Goal: Task Accomplishment & Management: Use online tool/utility

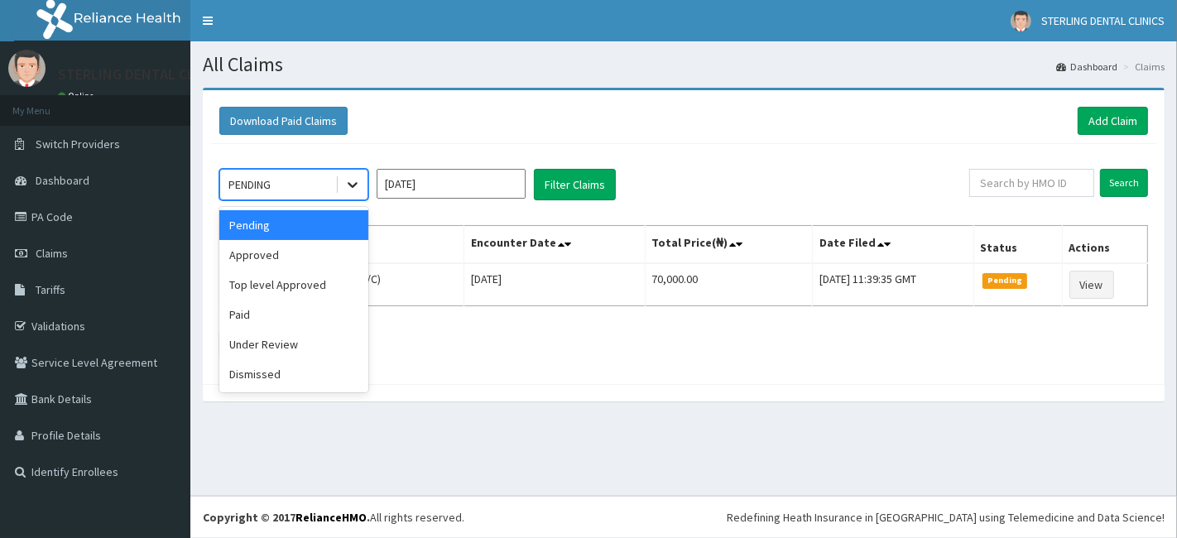
click at [359, 181] on icon at bounding box center [352, 184] width 17 height 17
click at [283, 275] on div "Top level Approved" at bounding box center [293, 285] width 149 height 30
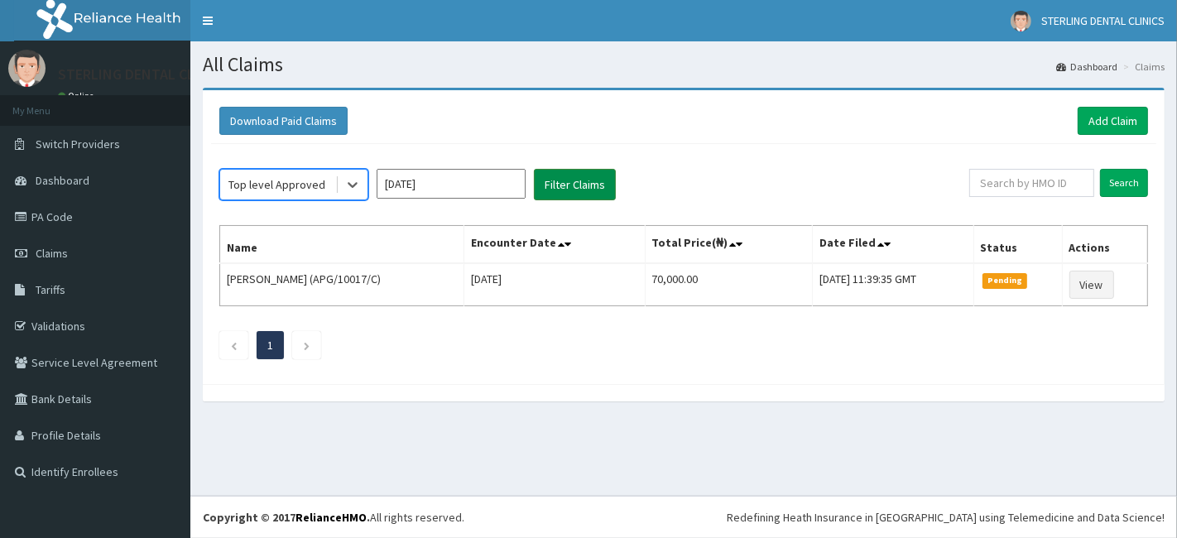
click at [558, 186] on button "Filter Claims" at bounding box center [575, 184] width 82 height 31
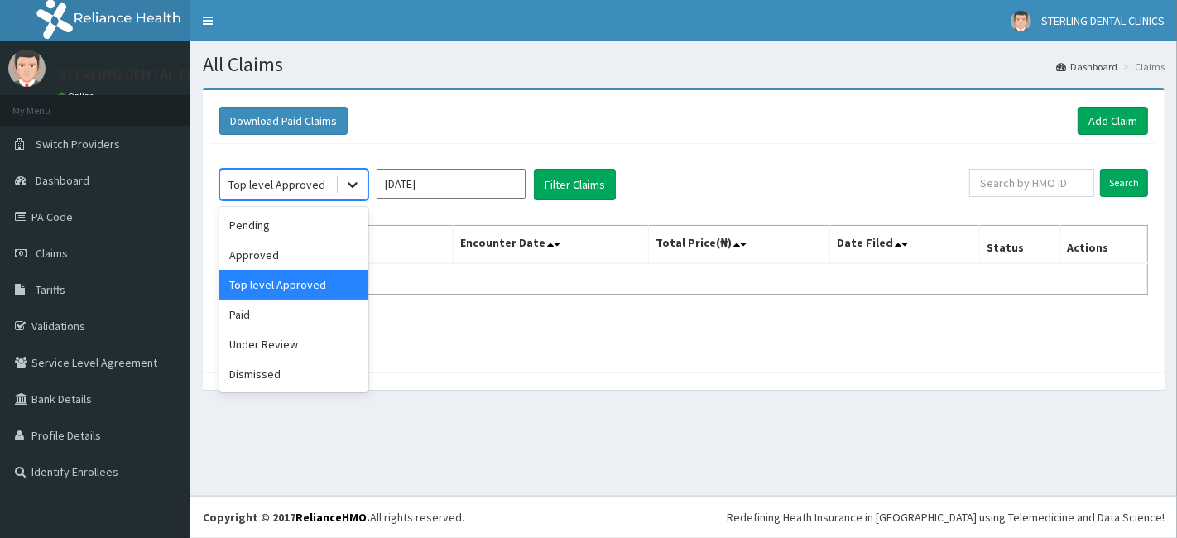
click at [354, 185] on icon at bounding box center [353, 186] width 10 height 6
click at [281, 254] on div "Approved" at bounding box center [293, 255] width 149 height 30
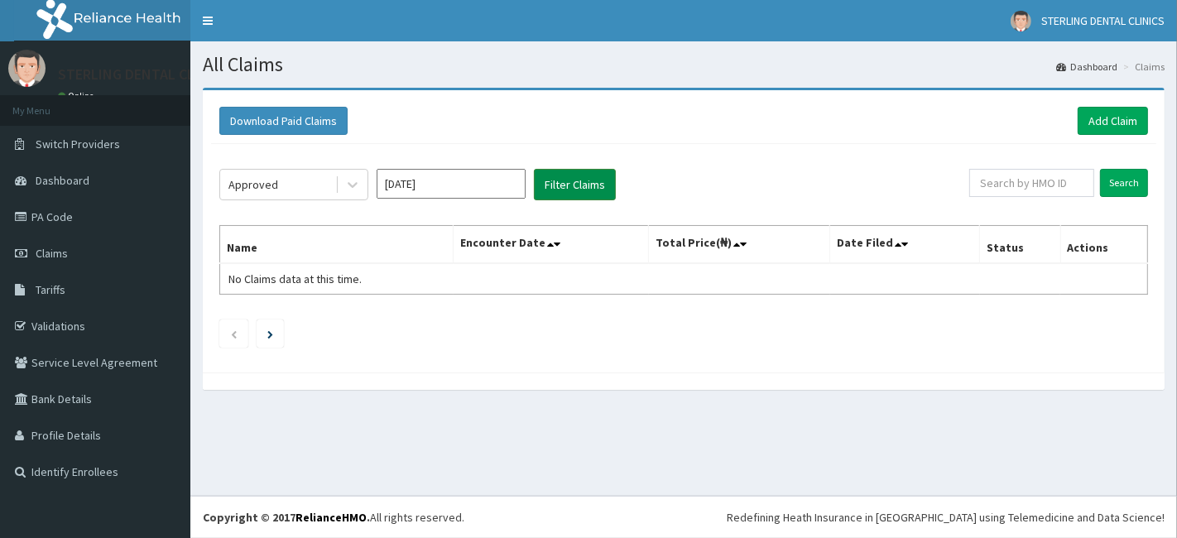
click at [570, 176] on button "Filter Claims" at bounding box center [575, 184] width 82 height 31
